Goal: Task Accomplishment & Management: Manage account settings

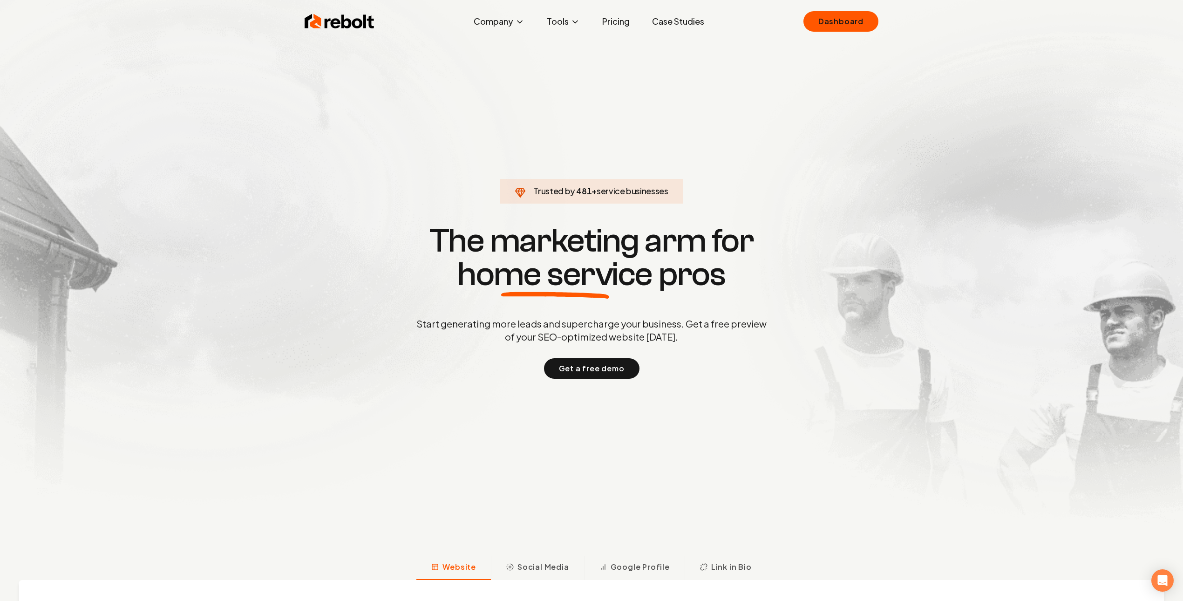
click at [804, 11] on link "Dashboard" at bounding box center [841, 21] width 75 height 21
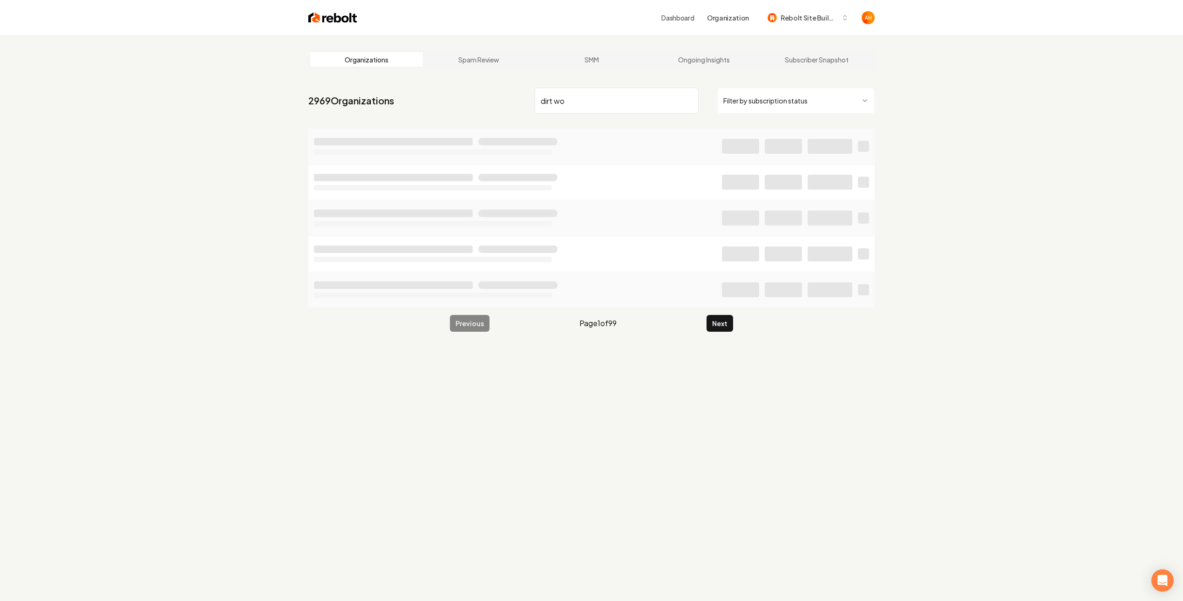
type input "dirt wo"
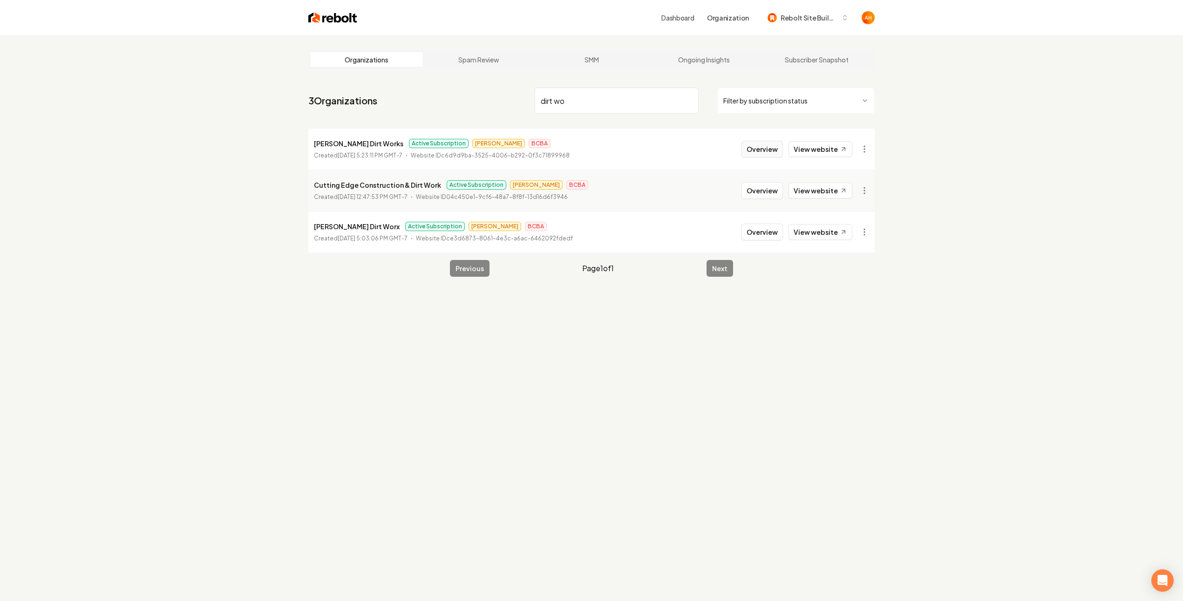
click at [759, 147] on button "Overview" at bounding box center [762, 149] width 41 height 17
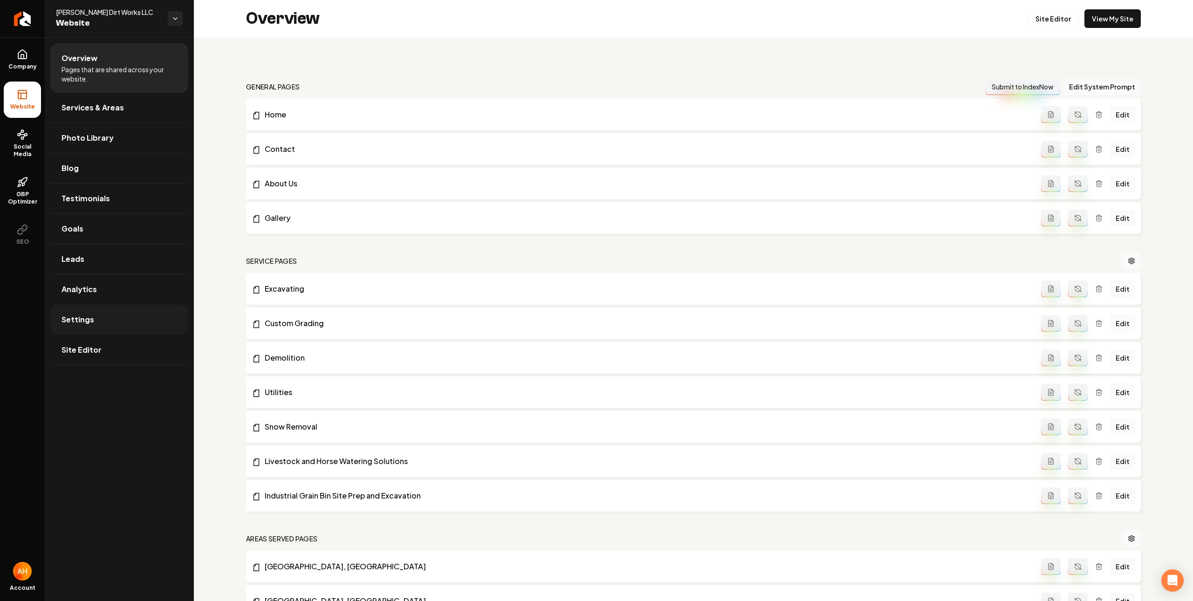
click at [120, 306] on link "Settings" at bounding box center [119, 320] width 138 height 30
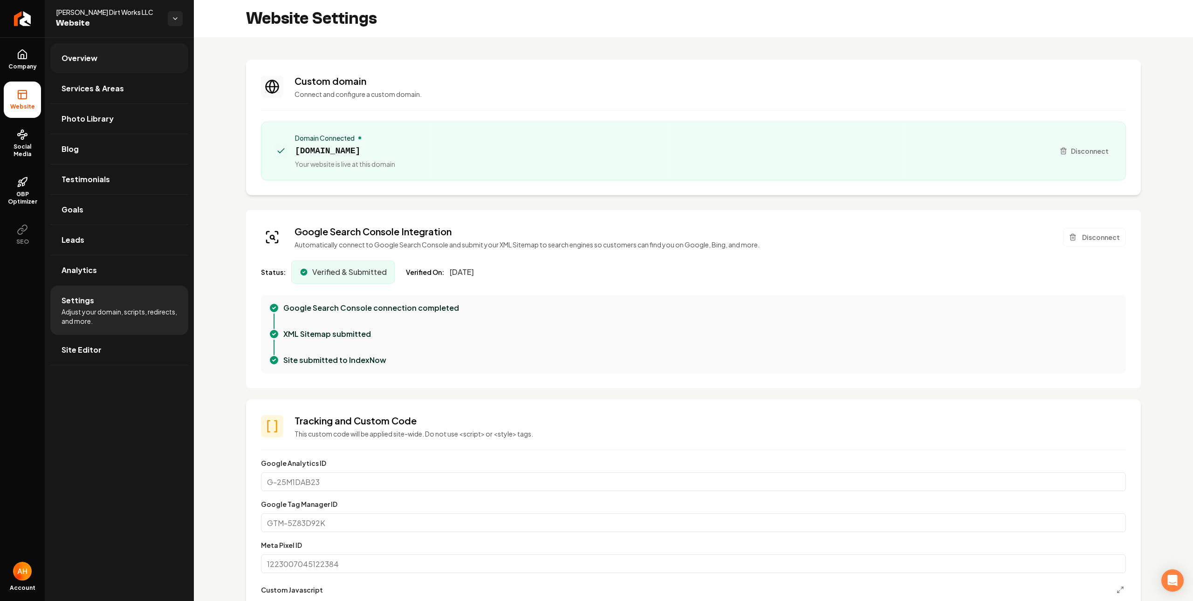
click at [114, 61] on link "Overview" at bounding box center [119, 58] width 138 height 30
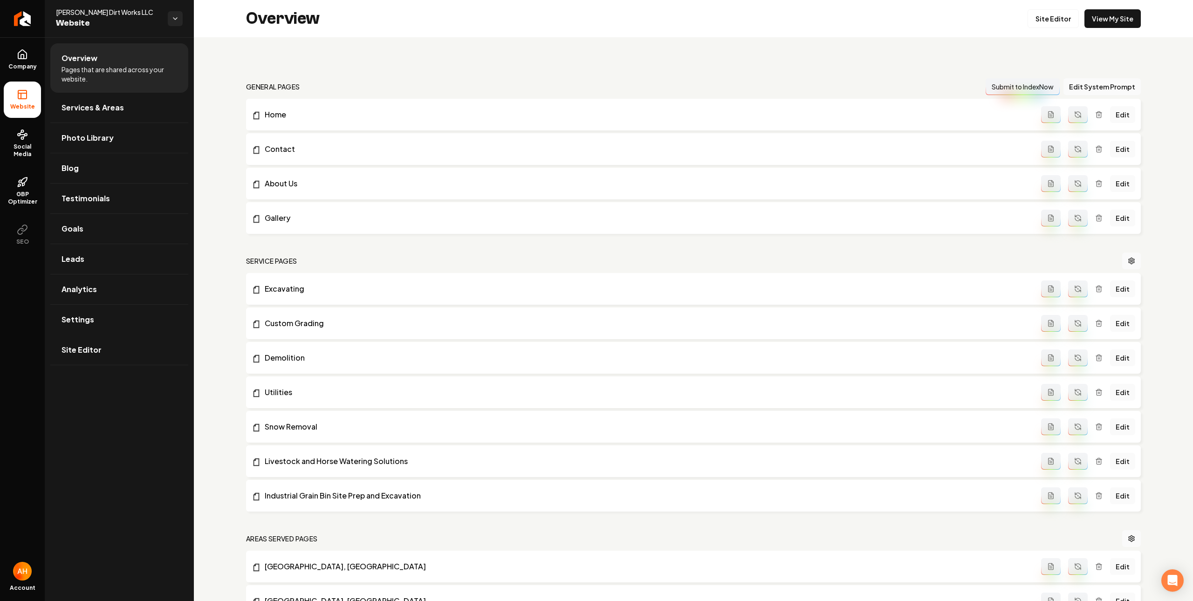
scroll to position [242, 0]
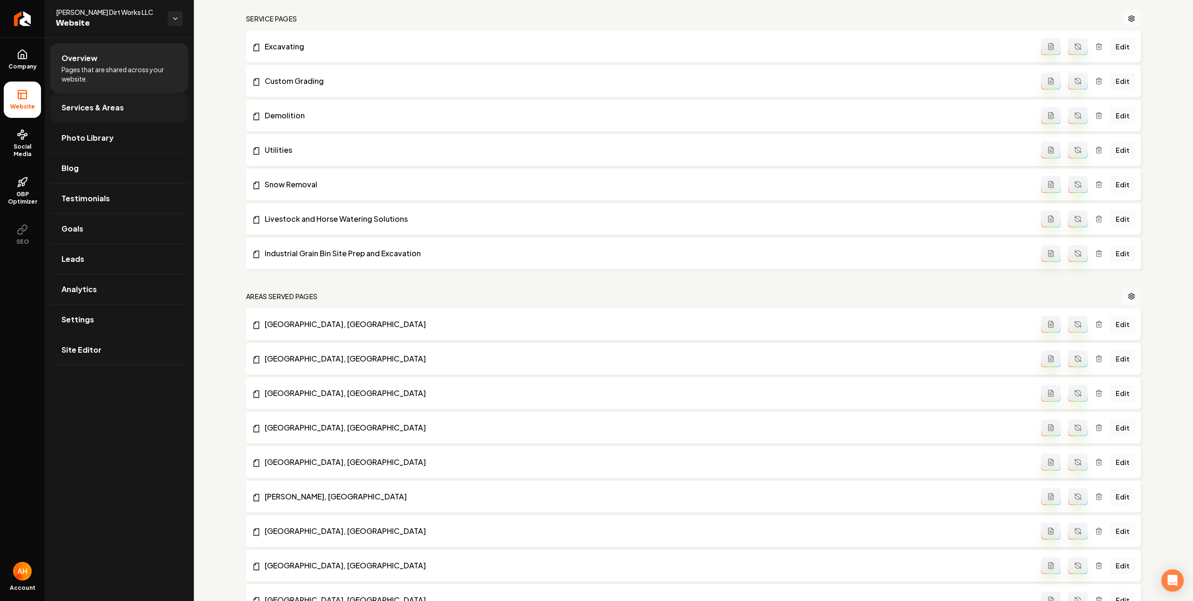
click at [129, 109] on link "Services & Areas" at bounding box center [119, 108] width 138 height 30
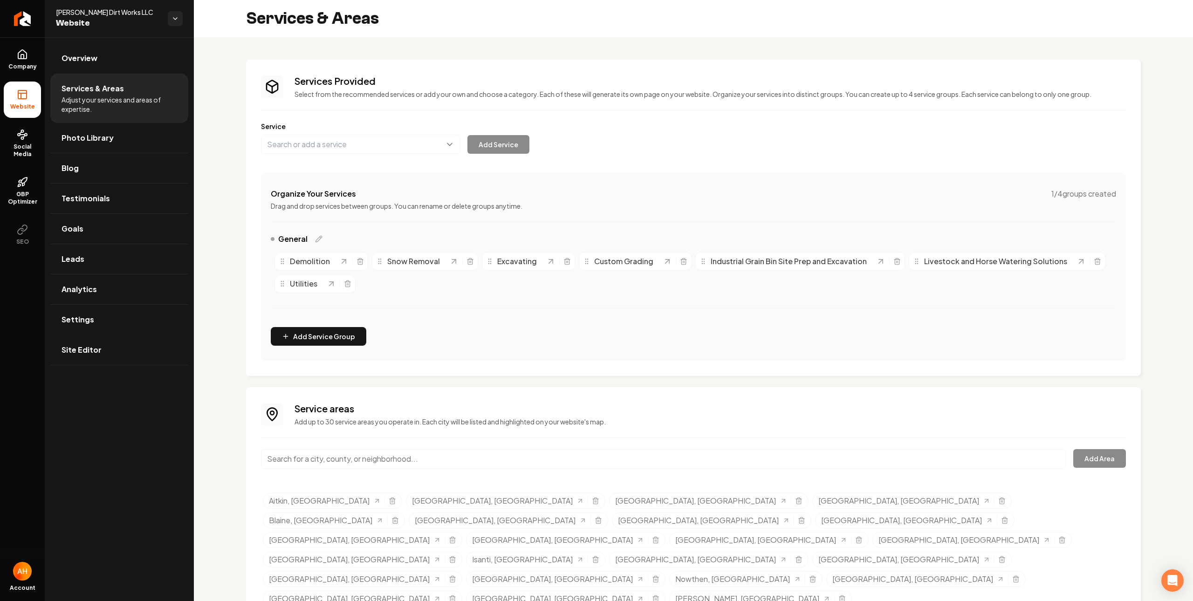
click at [528, 335] on div "Organize Your Services 1 / 4 groups created Drag and drop services between grou…" at bounding box center [693, 267] width 865 height 188
click at [148, 52] on link "Overview" at bounding box center [119, 58] width 138 height 30
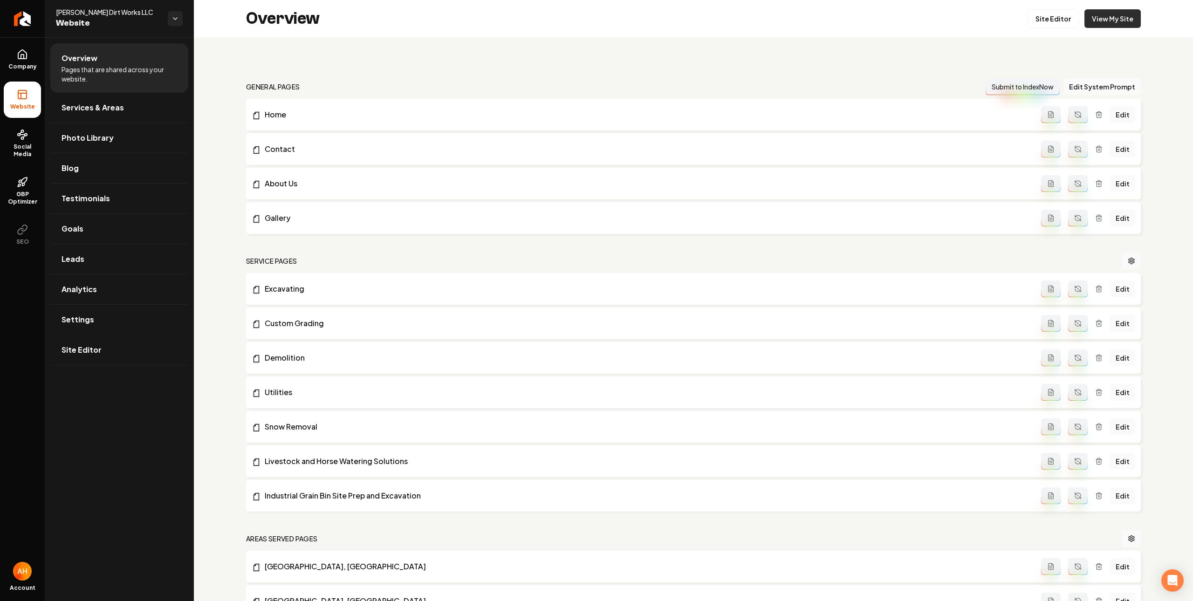
click at [1094, 23] on link "View My Site" at bounding box center [1112, 18] width 56 height 19
click at [534, 111] on link "Home" at bounding box center [646, 114] width 789 height 11
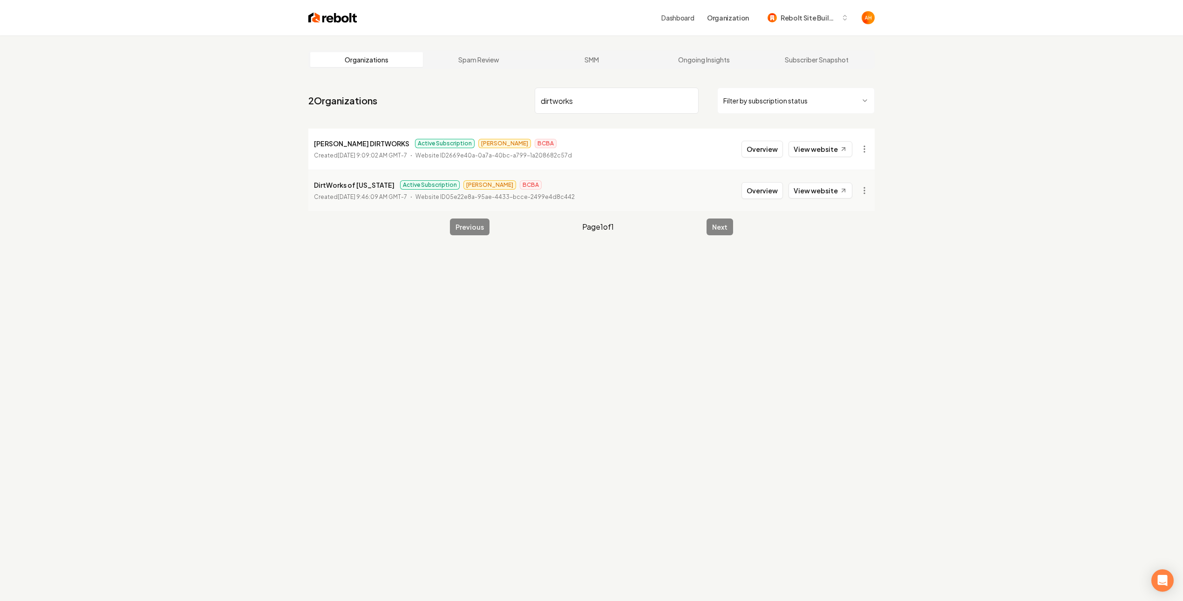
type input "dirtworks"
click at [758, 182] on div "Overview View website" at bounding box center [797, 190] width 111 height 17
click at [758, 188] on button "Overview" at bounding box center [762, 190] width 41 height 17
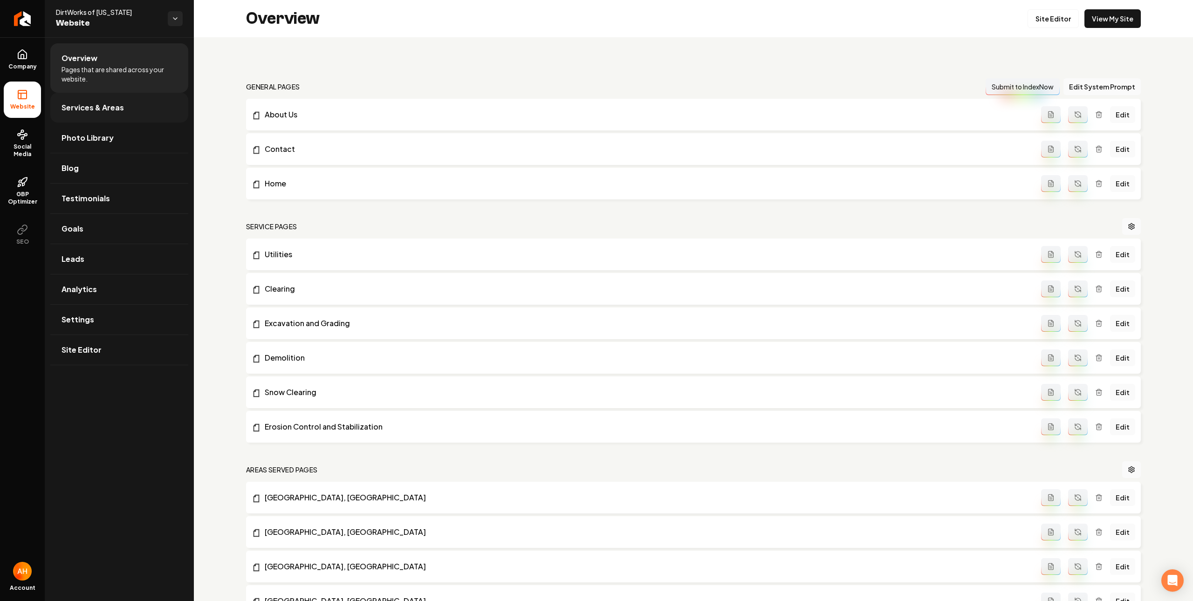
click at [149, 111] on link "Services & Areas" at bounding box center [119, 108] width 138 height 30
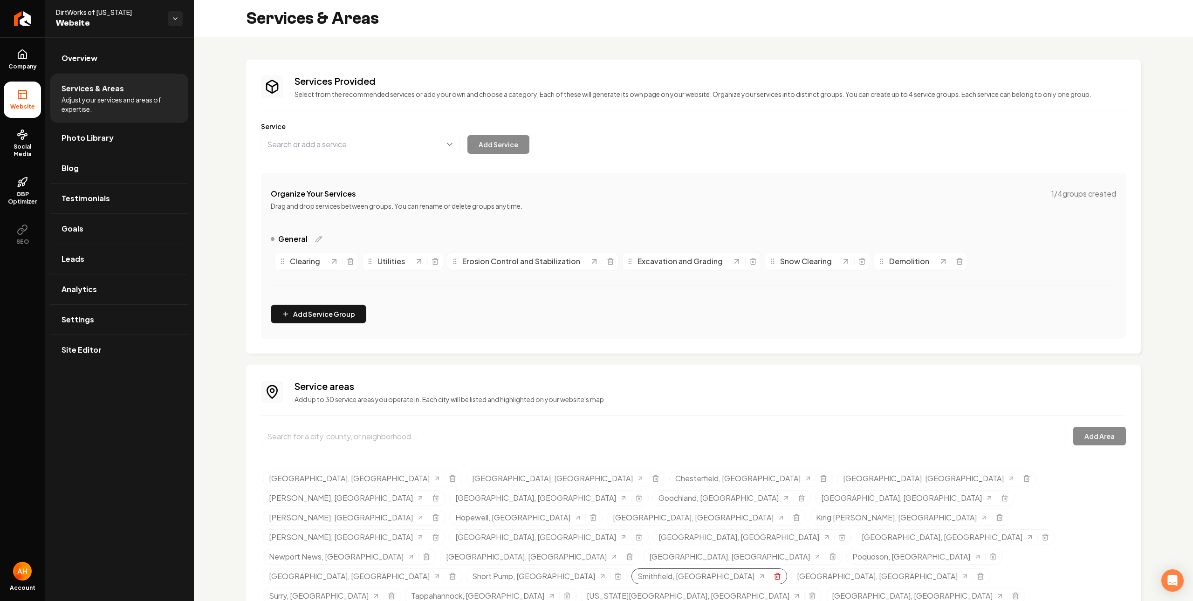
click at [773, 573] on icon "Selected tags" at bounding box center [776, 576] width 7 height 7
click at [511, 191] on div "Organize Your Services 1 / 4 groups created" at bounding box center [693, 193] width 845 height 11
click at [589, 514] on icon "Selected tags" at bounding box center [592, 517] width 7 height 7
click at [504, 446] on input "Main content area" at bounding box center [663, 437] width 805 height 20
paste input "[GEOGRAPHIC_DATA]"
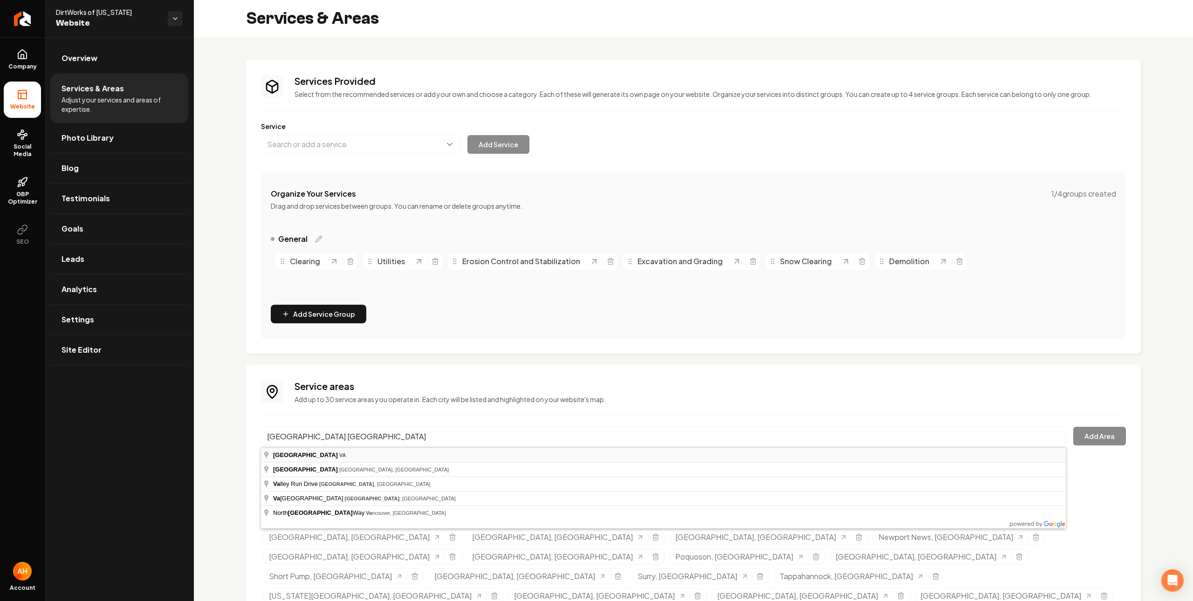
type input "[GEOGRAPHIC_DATA], [GEOGRAPHIC_DATA]"
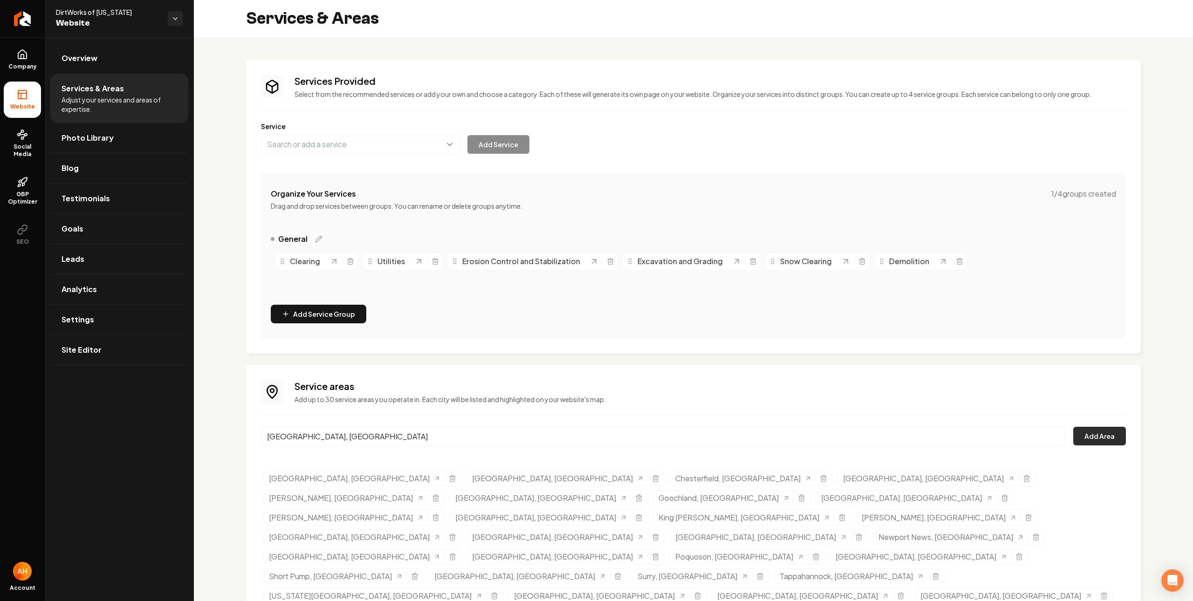
click at [1119, 427] on button "Add Area" at bounding box center [1099, 436] width 53 height 19
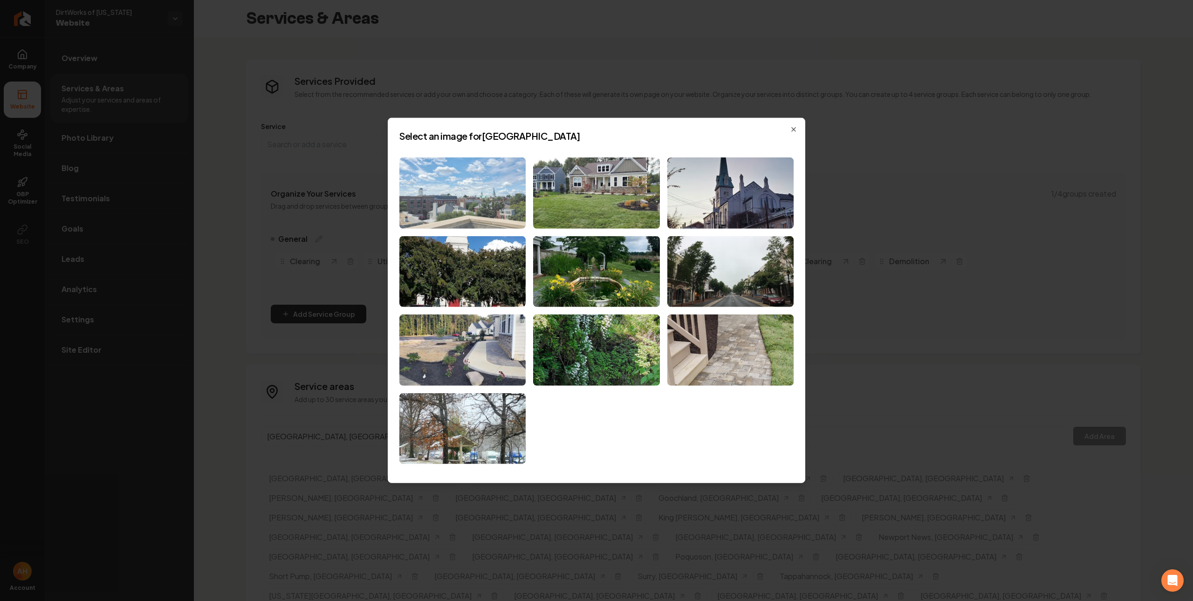
click at [453, 201] on img at bounding box center [462, 192] width 126 height 71
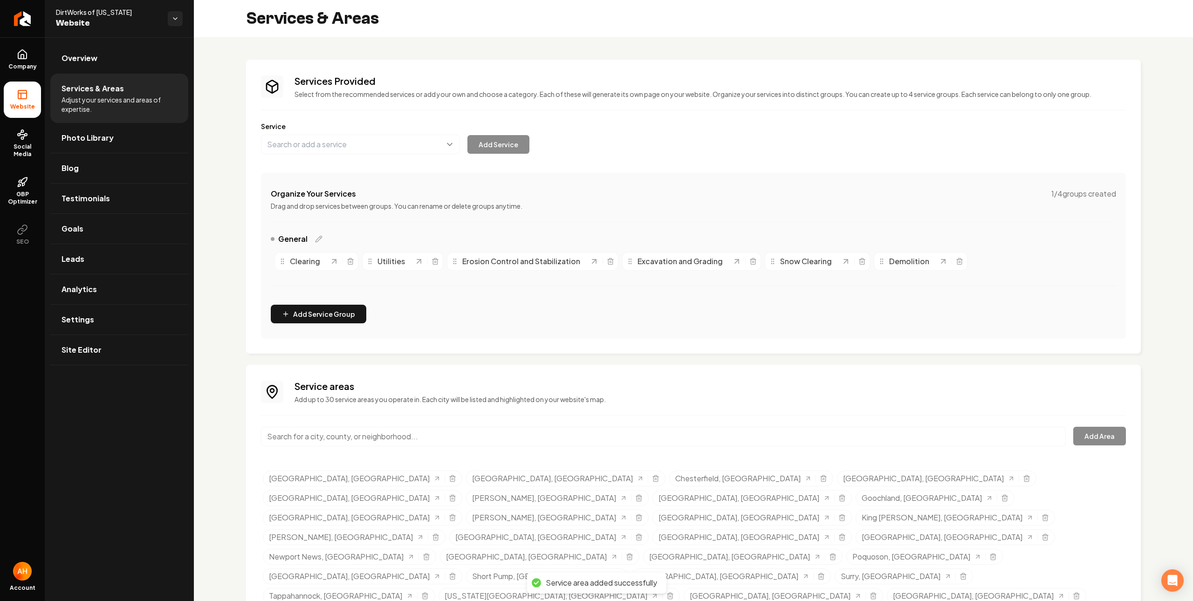
click at [418, 440] on input "Main content area" at bounding box center [663, 437] width 805 height 20
paste input "Midlothian"
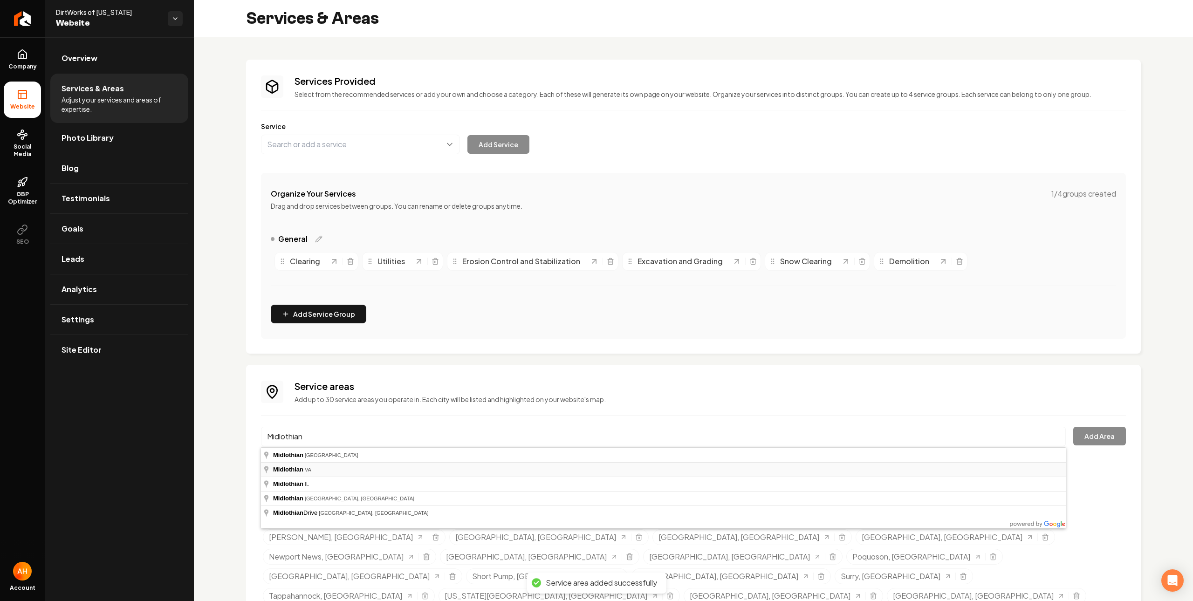
type input "Midlothian, [GEOGRAPHIC_DATA]"
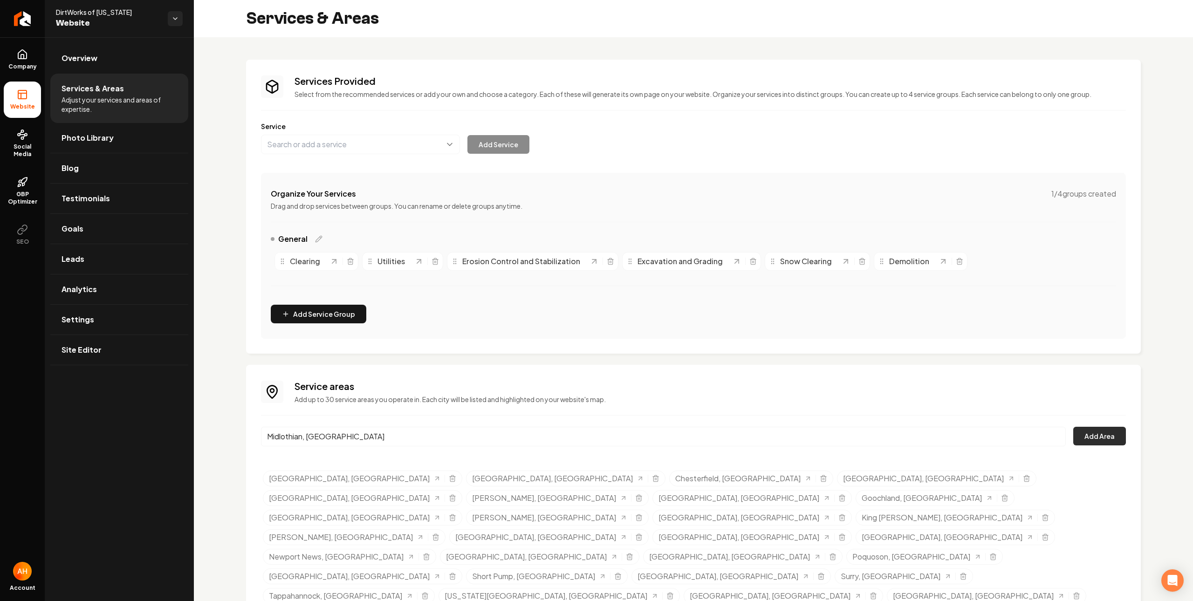
click at [1080, 431] on button "Add Area" at bounding box center [1099, 436] width 53 height 19
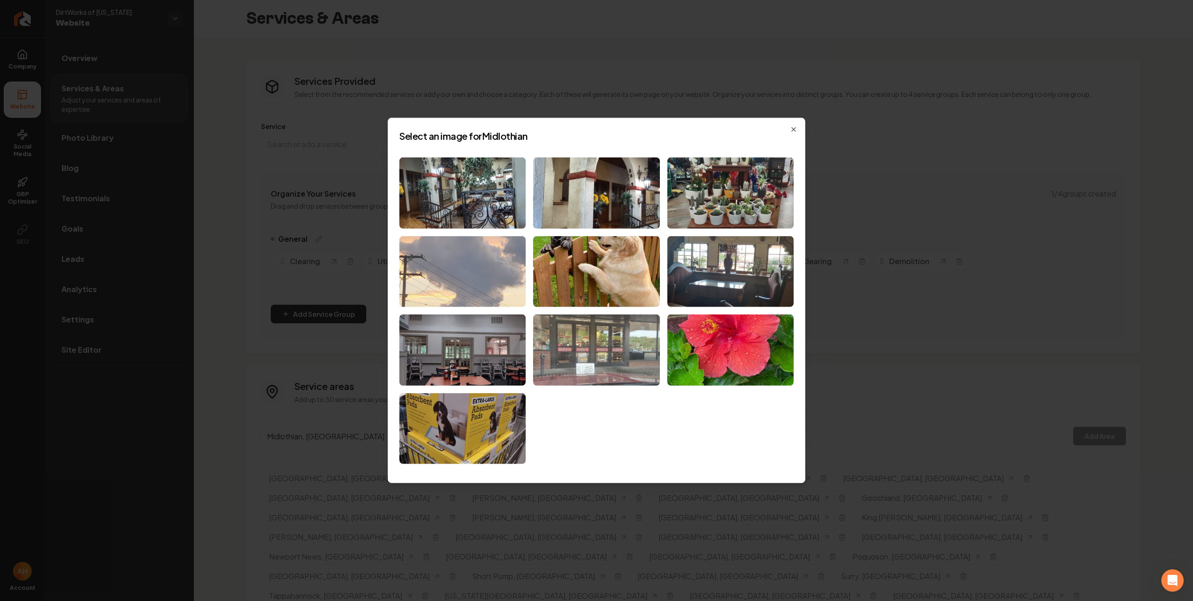
click at [502, 252] on img at bounding box center [462, 271] width 126 height 71
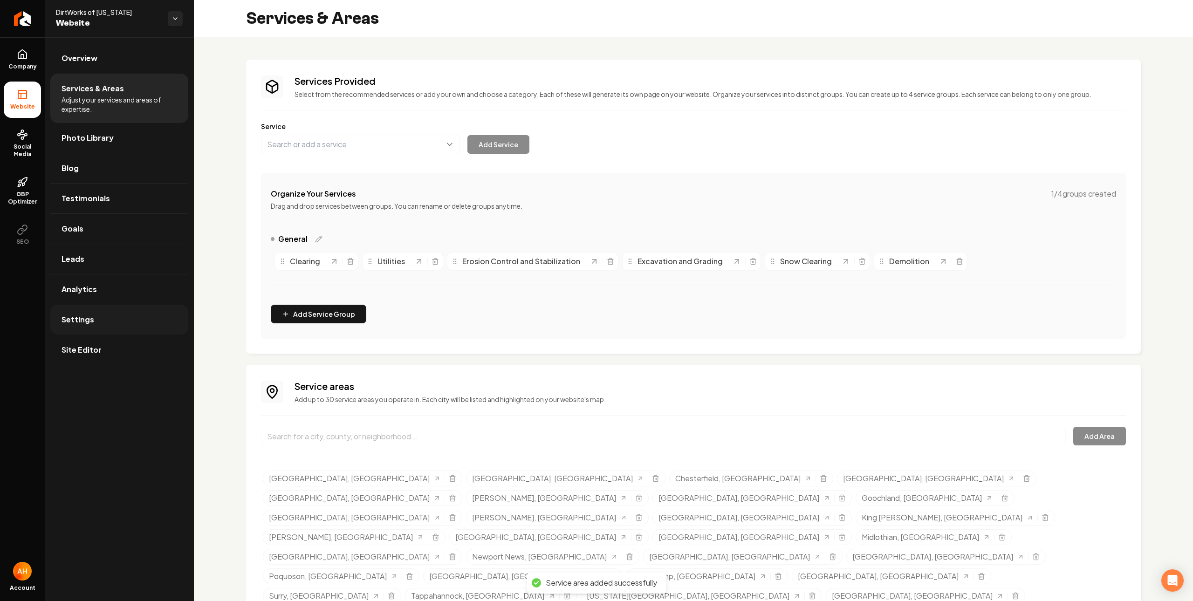
click at [93, 326] on link "Settings" at bounding box center [119, 320] width 138 height 30
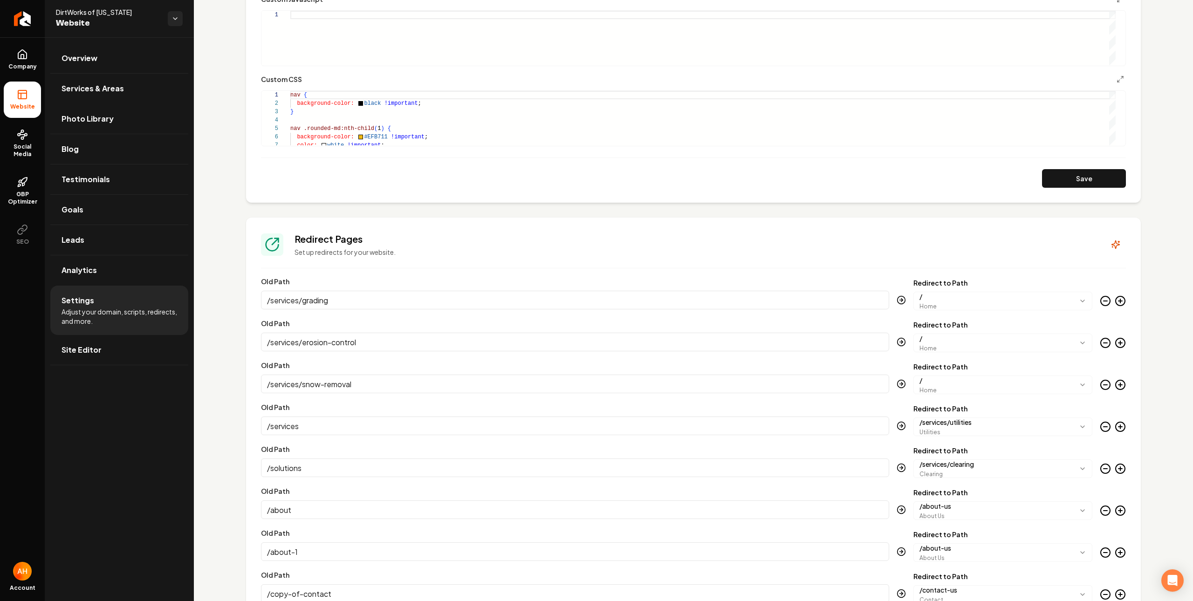
scroll to position [798, 0]
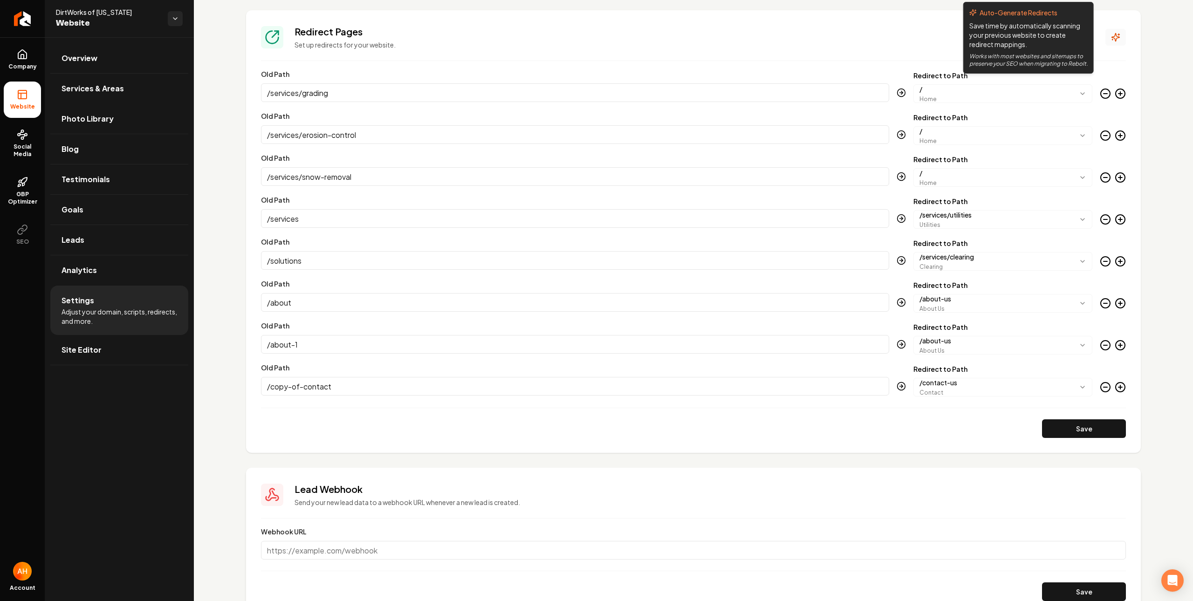
click at [1105, 45] on button "Main content area" at bounding box center [1115, 37] width 21 height 17
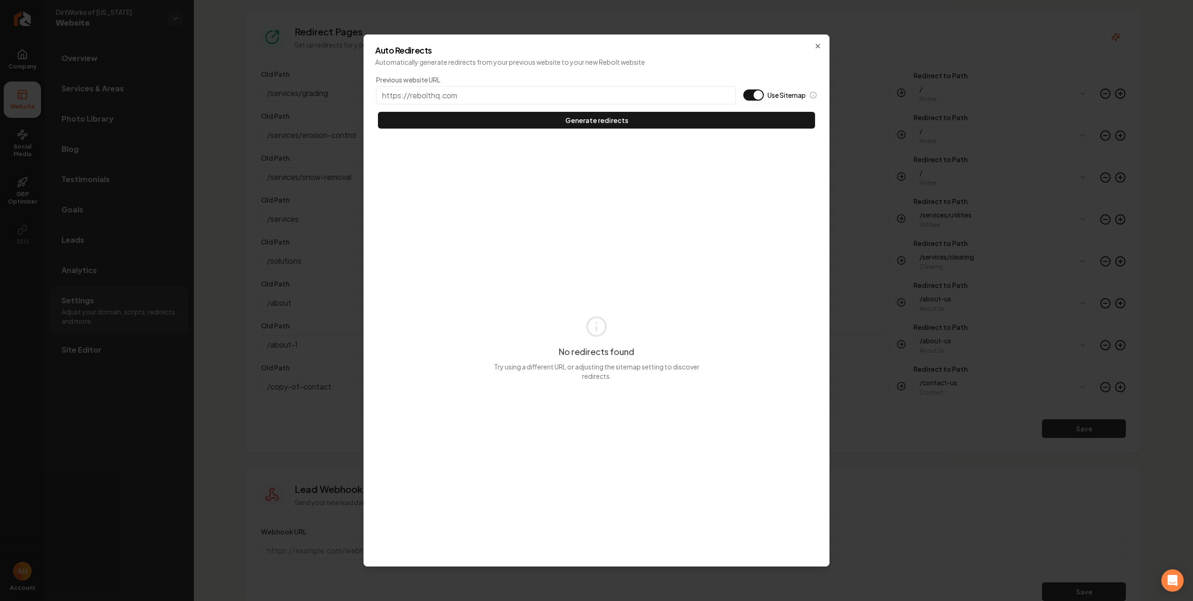
paste input "[URL][DOMAIN_NAME]"
type input "[URL][DOMAIN_NAME]"
click at [751, 99] on button "Use Sitemap" at bounding box center [753, 94] width 21 height 11
click at [737, 113] on button "Generate redirects" at bounding box center [596, 120] width 437 height 17
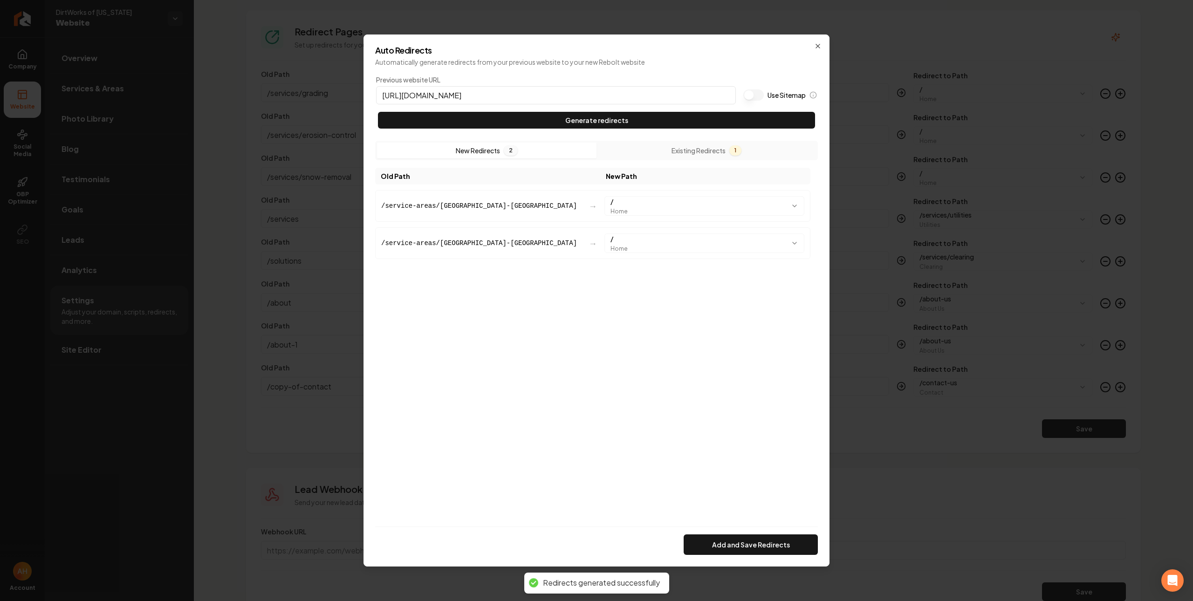
click at [716, 533] on div "Add and Save Redirects" at bounding box center [596, 541] width 443 height 28
click at [712, 538] on button "Add and Save Redirects" at bounding box center [751, 544] width 134 height 21
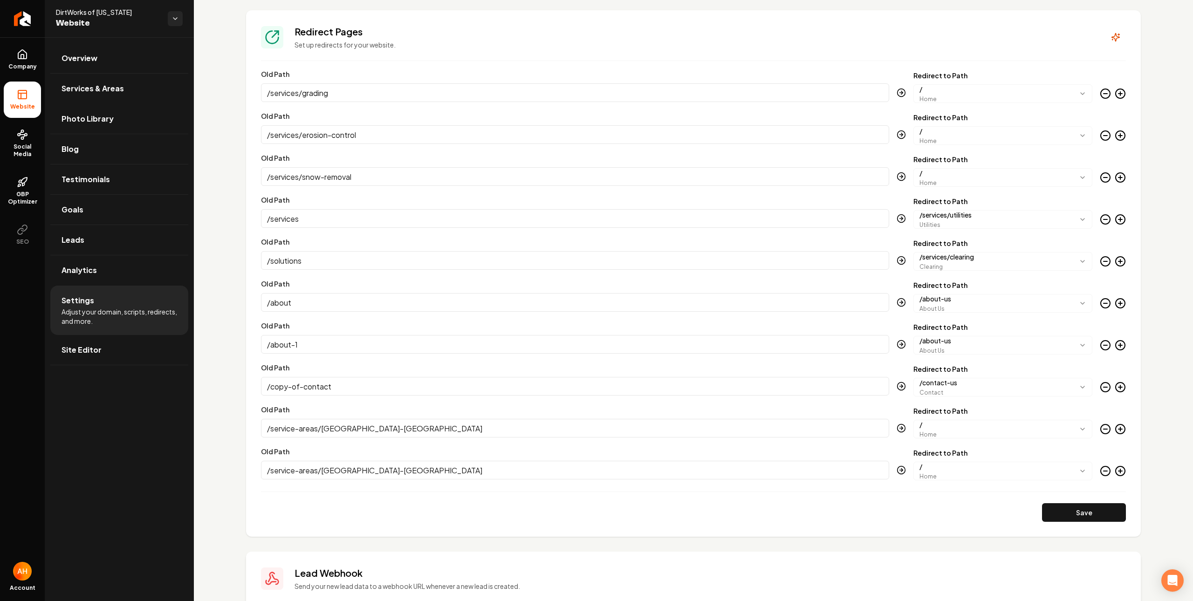
drag, startPoint x: 804, startPoint y: 50, endPoint x: 803, endPoint y: 44, distance: 6.2
click at [803, 52] on section "**********" at bounding box center [693, 273] width 895 height 527
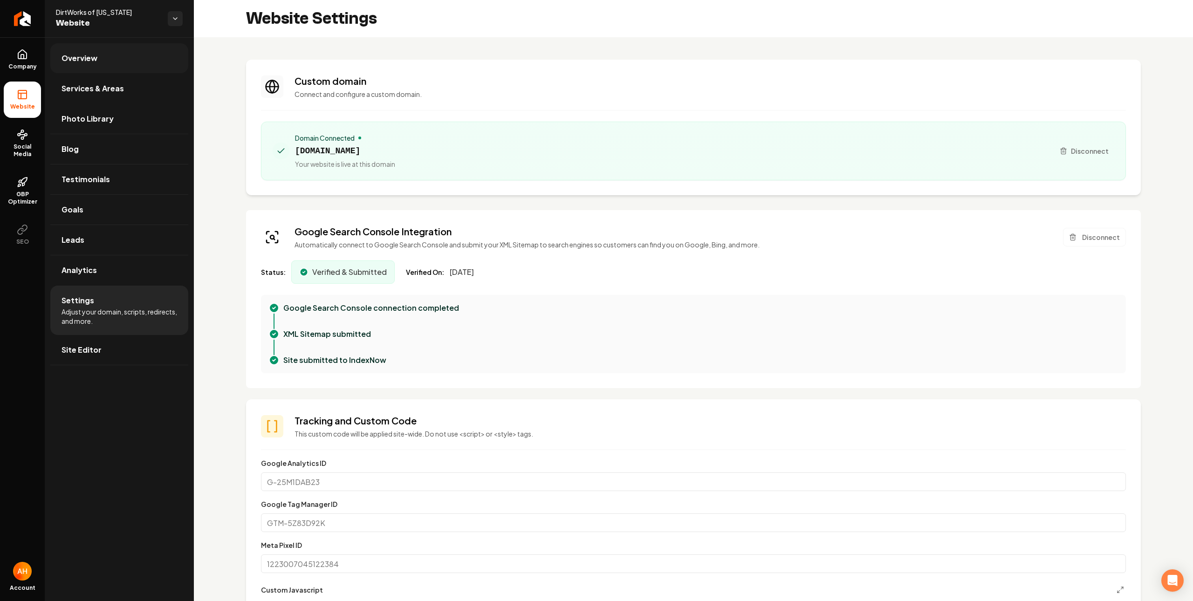
click at [175, 65] on link "Overview" at bounding box center [119, 58] width 138 height 30
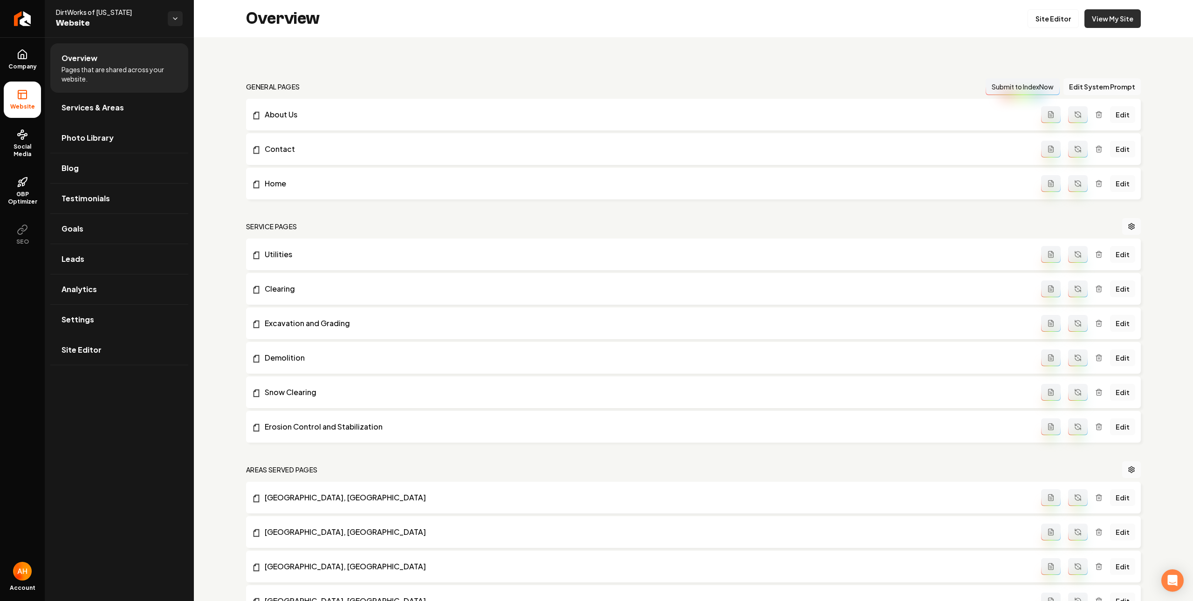
click at [1090, 16] on link "View My Site" at bounding box center [1112, 18] width 56 height 19
click at [573, 104] on li "About Us Edit" at bounding box center [693, 115] width 895 height 32
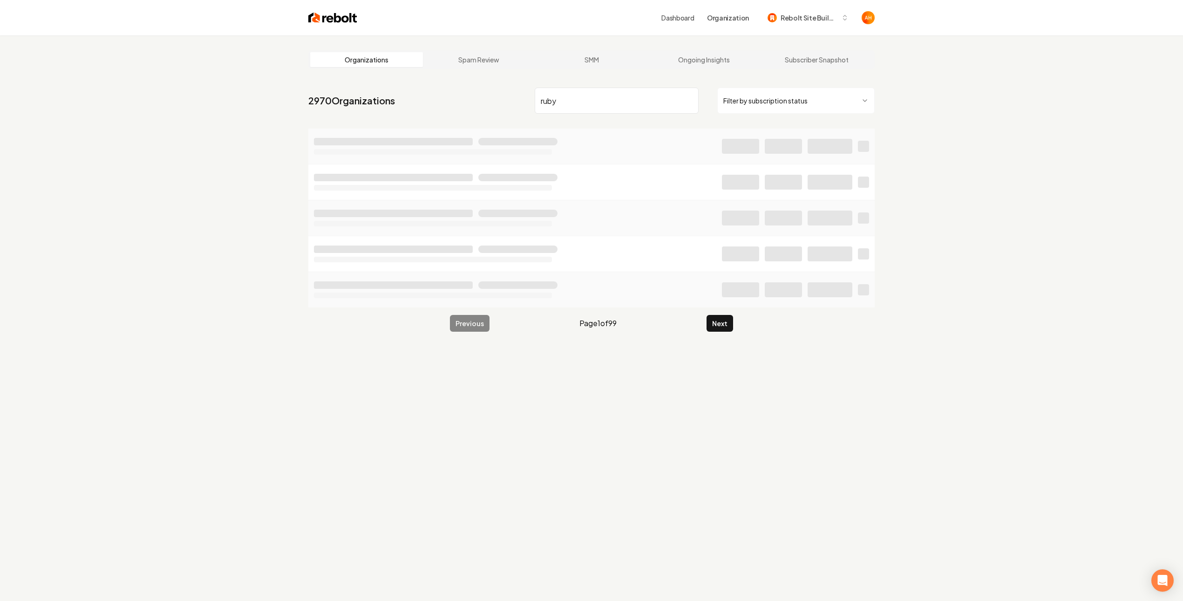
type input "ruby"
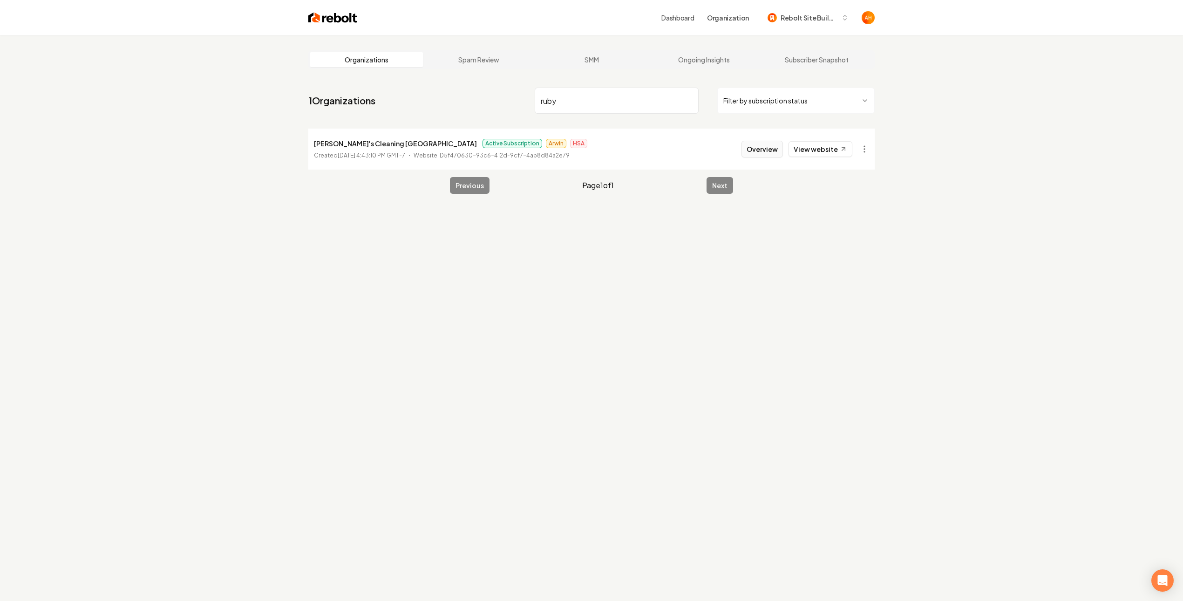
click at [769, 145] on button "Overview" at bounding box center [762, 149] width 41 height 17
